Goal: Task Accomplishment & Management: Manage account settings

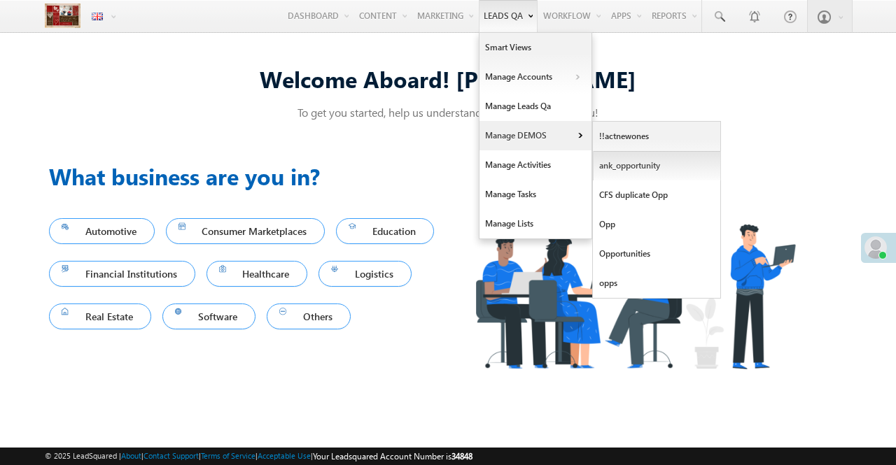
click at [631, 172] on link "ank_opportunity" at bounding box center [657, 165] width 128 height 29
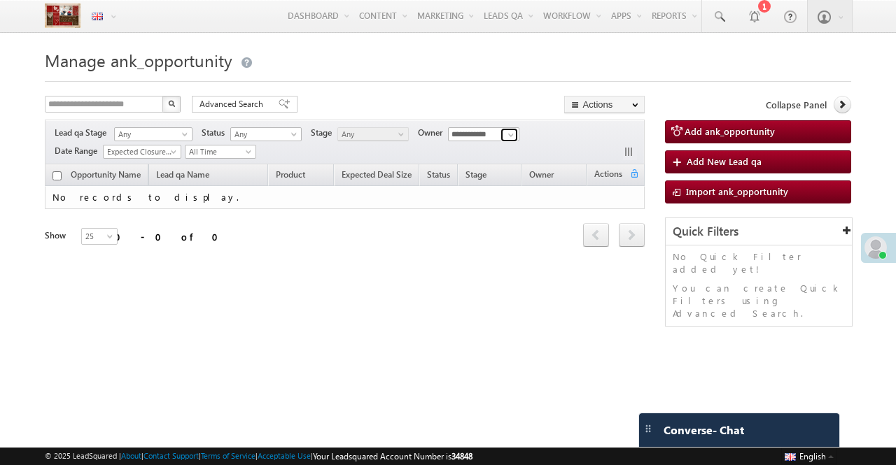
click at [508, 134] on span at bounding box center [510, 134] width 11 height 11
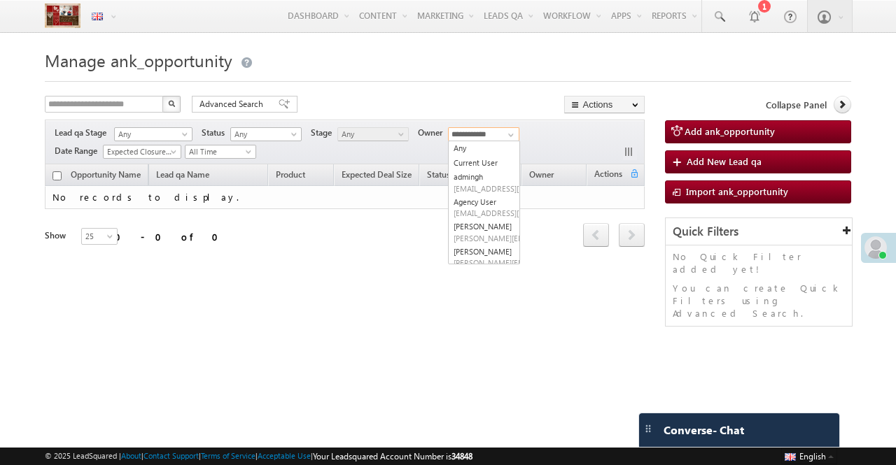
click at [475, 143] on link "Any" at bounding box center [484, 148] width 71 height 15
type input "***"
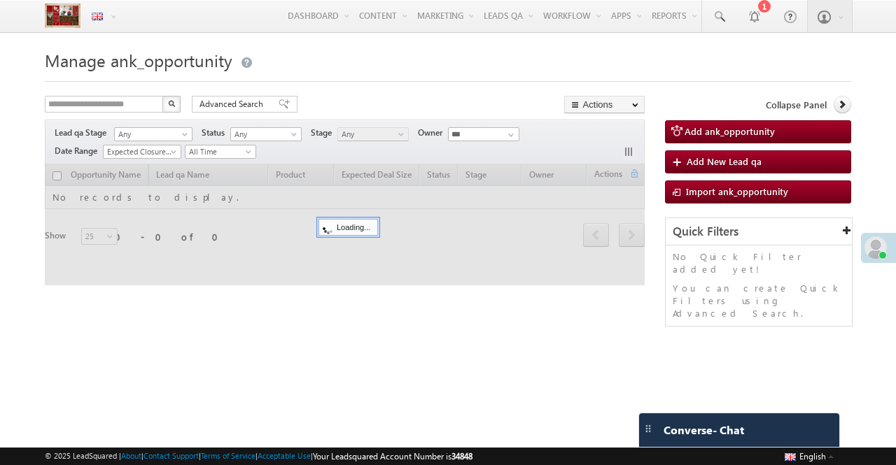
click at [57, 178] on div at bounding box center [345, 224] width 600 height 121
click at [126, 205] on div at bounding box center [345, 224] width 600 height 121
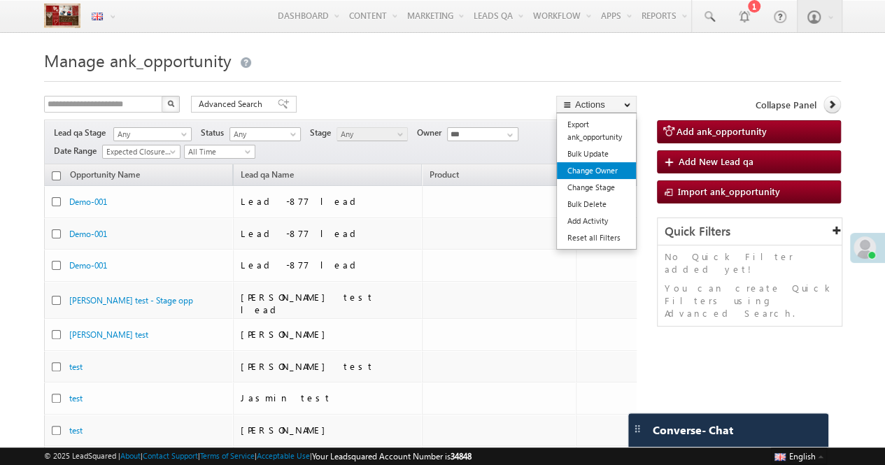
click at [614, 169] on link "Change Owner" at bounding box center [596, 170] width 79 height 17
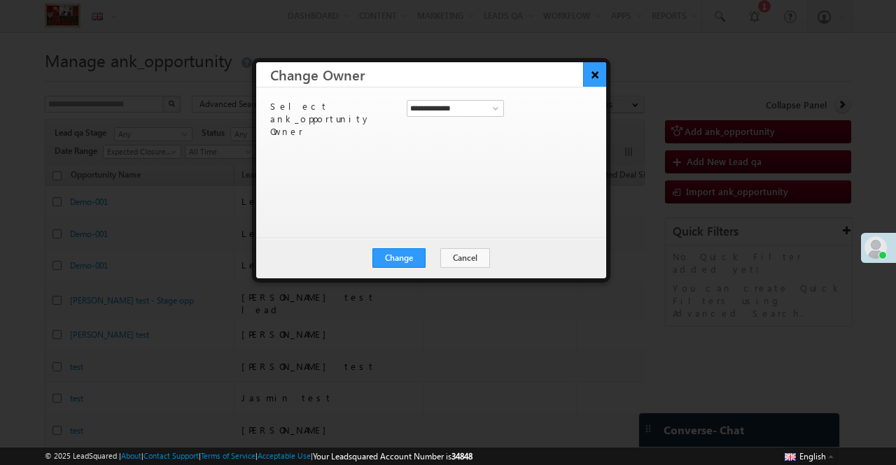
click at [586, 71] on button "×" at bounding box center [594, 74] width 23 height 24
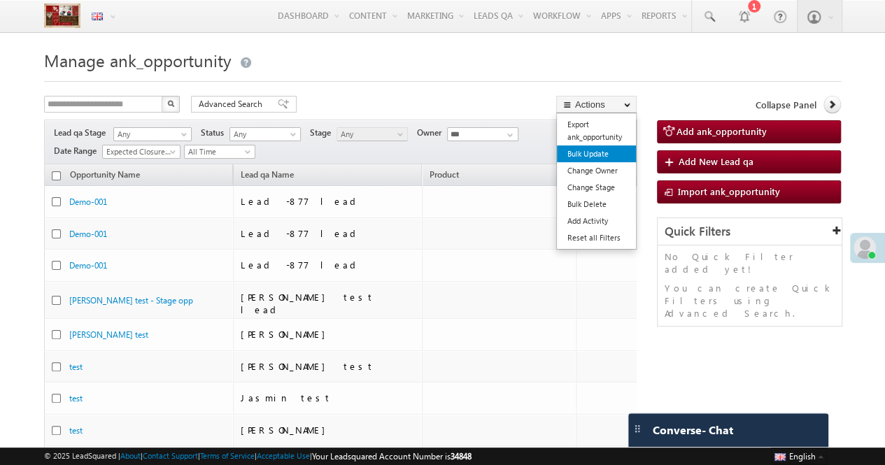
click at [600, 149] on link "Bulk Update" at bounding box center [596, 154] width 79 height 17
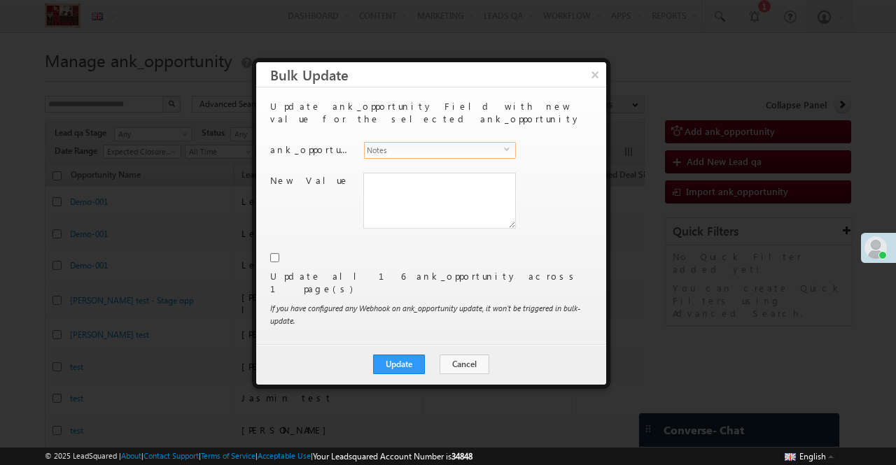
click at [428, 143] on span "Notes" at bounding box center [434, 150] width 139 height 15
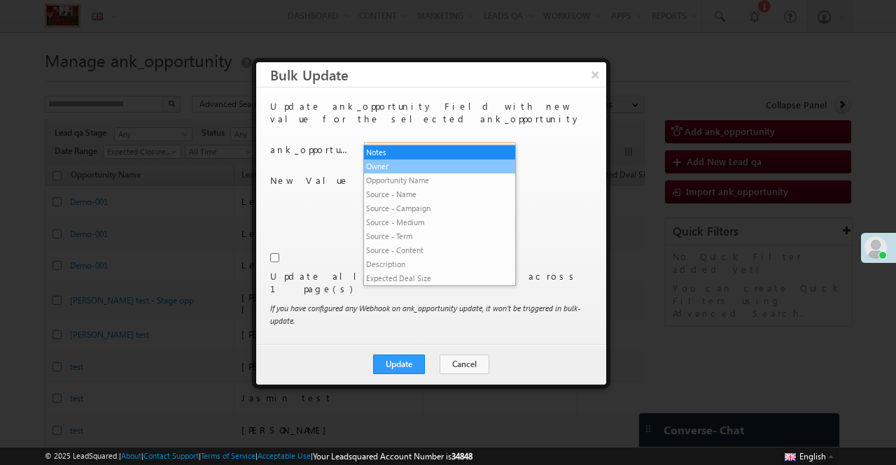
click at [425, 162] on li "Owner" at bounding box center [439, 167] width 151 height 14
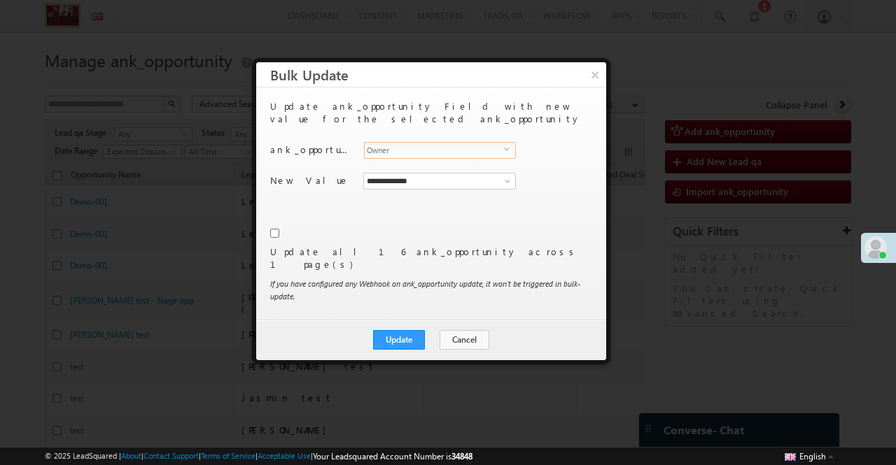
click at [431, 143] on span "Owner" at bounding box center [434, 150] width 139 height 15
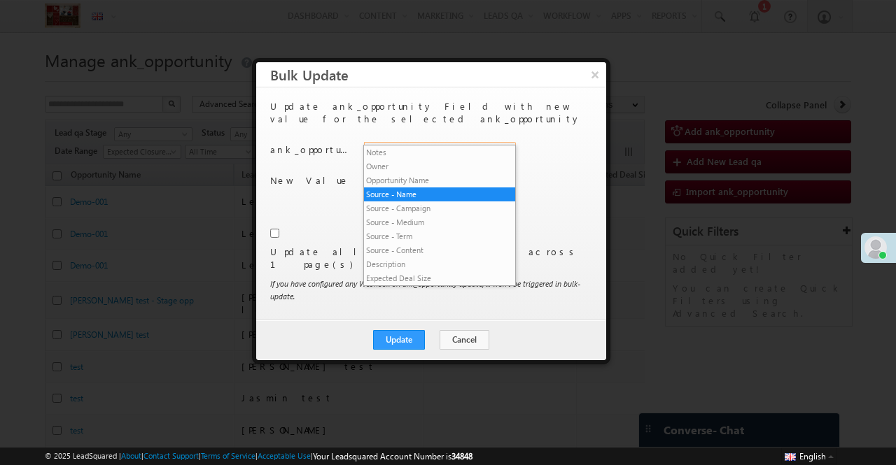
click at [557, 199] on div "**********" at bounding box center [429, 204] width 319 height 209
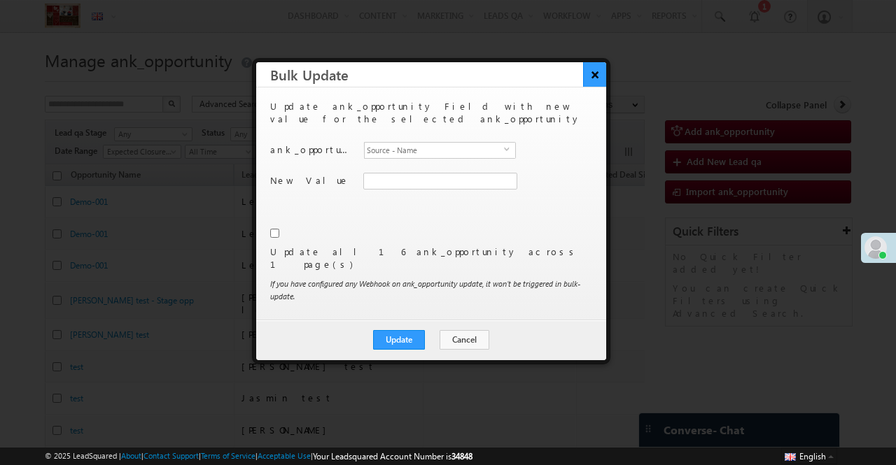
click at [596, 68] on button "×" at bounding box center [594, 74] width 23 height 24
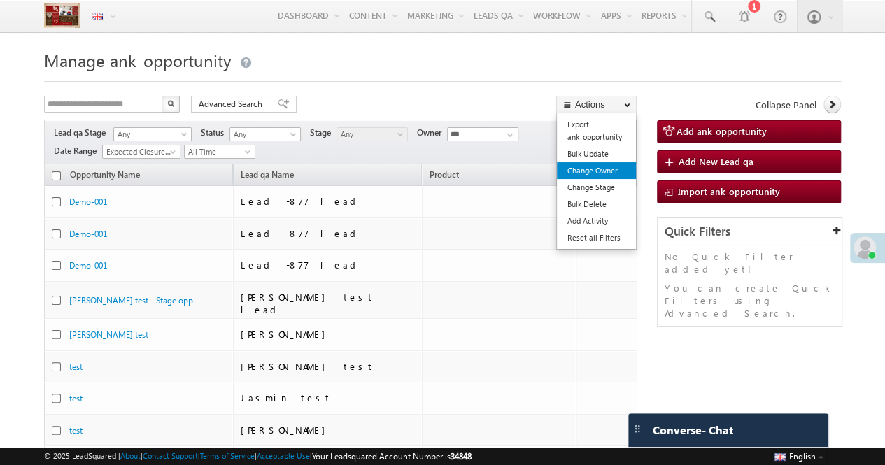
click at [593, 169] on link "Change Owner" at bounding box center [596, 170] width 79 height 17
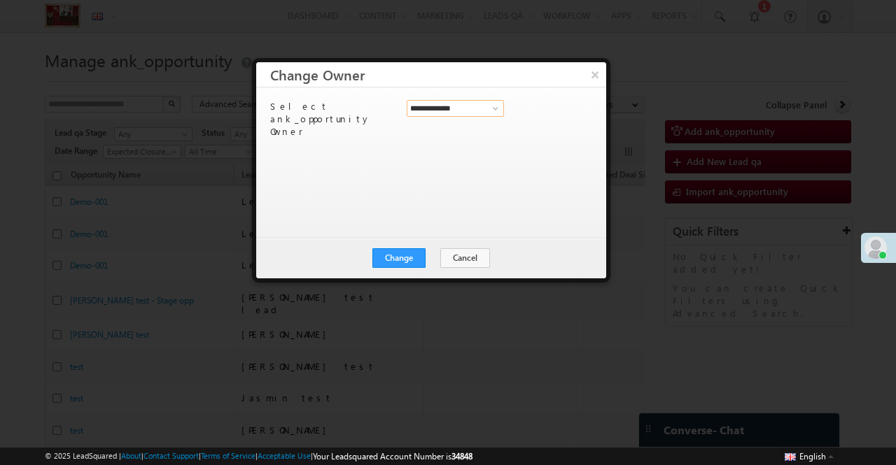
click at [435, 110] on input "**********" at bounding box center [455, 108] width 97 height 17
click at [463, 257] on button "Cancel" at bounding box center [465, 258] width 50 height 20
